Goal: Task Accomplishment & Management: Manage account settings

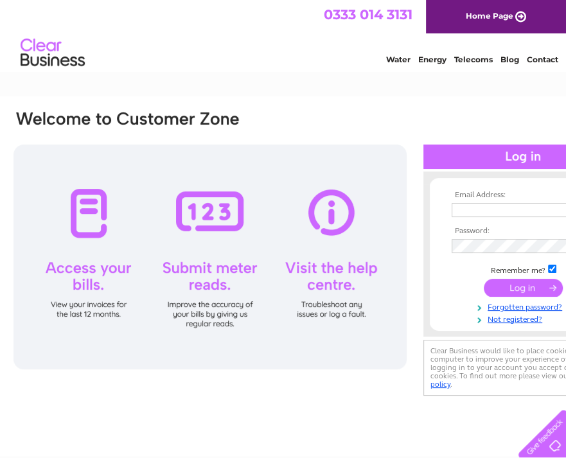
type input "jill@bigredteapotedinburgh.co.uk"
click at [520, 289] on input "submit" at bounding box center [523, 288] width 79 height 18
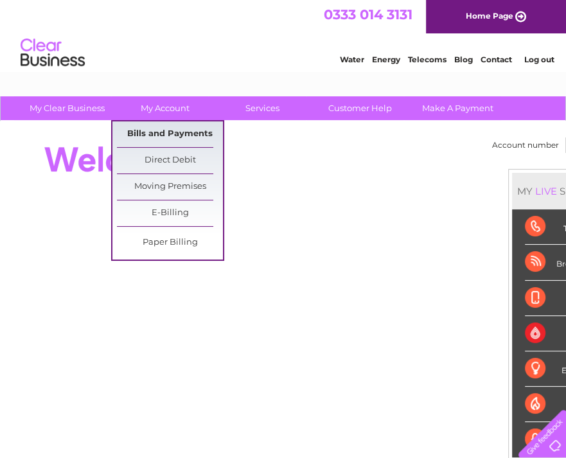
click at [170, 133] on link "Bills and Payments" at bounding box center [170, 134] width 106 height 26
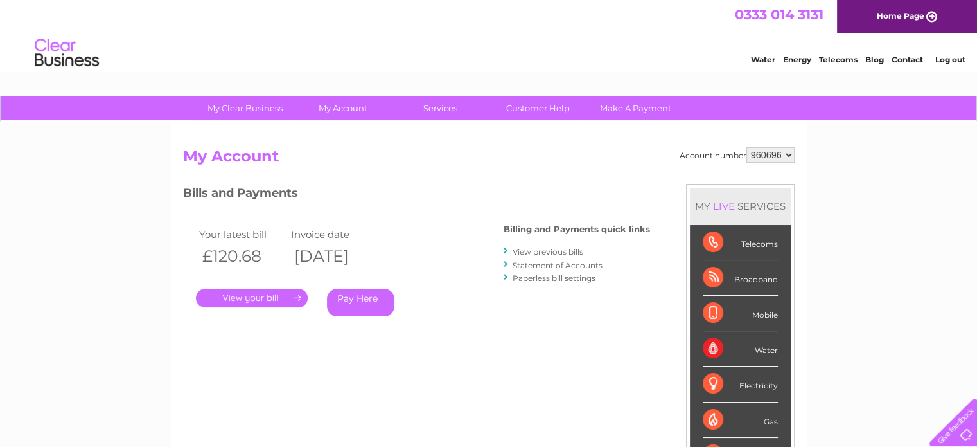
click at [785, 155] on select "960696 960697 960698" at bounding box center [771, 154] width 48 height 15
select select "960697"
click at [747, 147] on select "960696 960697 960698" at bounding box center [771, 154] width 48 height 15
click at [257, 301] on link "." at bounding box center [252, 298] width 112 height 19
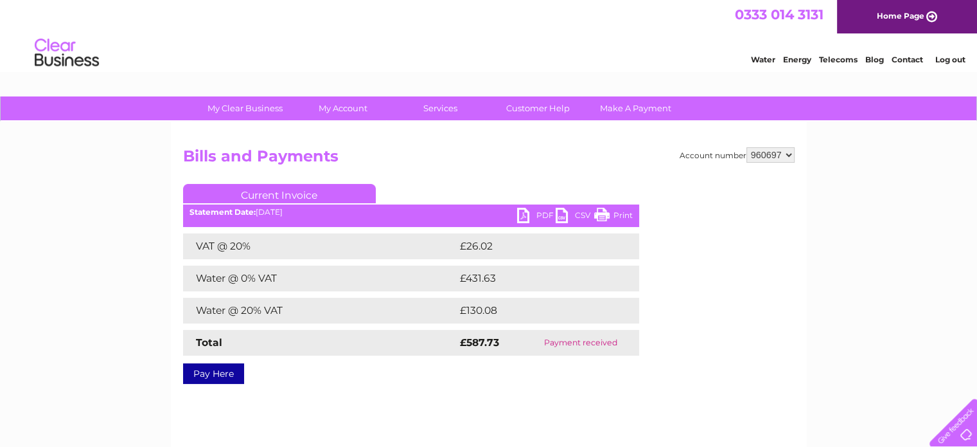
click at [533, 215] on link "PDF" at bounding box center [536, 217] width 39 height 19
click at [549, 181] on div "Account number 960696 960697 960698 Bills and Payments Current Invoice PDF CSV …" at bounding box center [489, 263] width 612 height 232
click at [525, 217] on link "PDF" at bounding box center [536, 217] width 39 height 19
